Goal: Find specific page/section: Find specific page/section

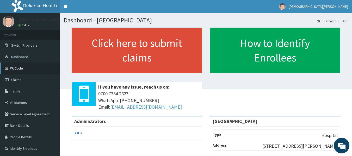
click at [15, 71] on link "PA Code" at bounding box center [30, 68] width 60 height 11
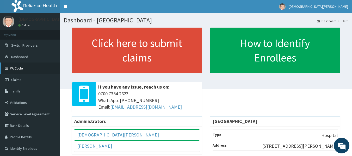
click at [13, 68] on link "PA Code" at bounding box center [30, 68] width 60 height 11
